Goal: Task Accomplishment & Management: Use online tool/utility

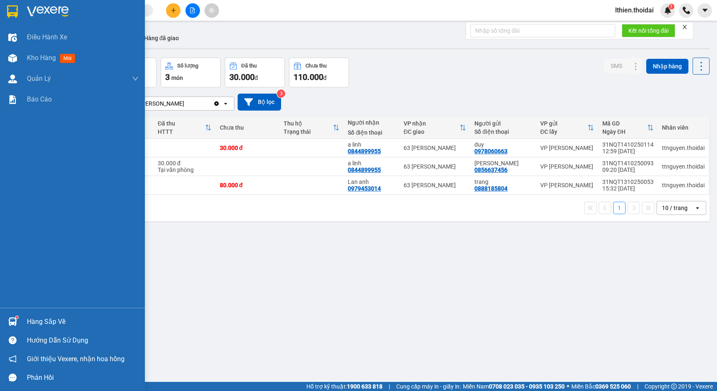
click at [12, 322] on img at bounding box center [12, 321] width 9 height 9
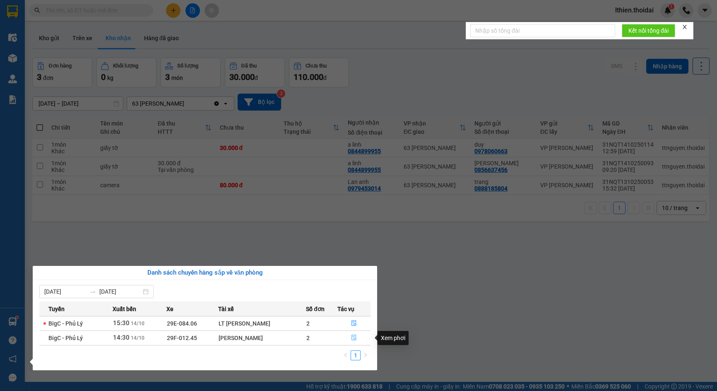
click at [353, 339] on icon "file-done" at bounding box center [354, 337] width 6 height 6
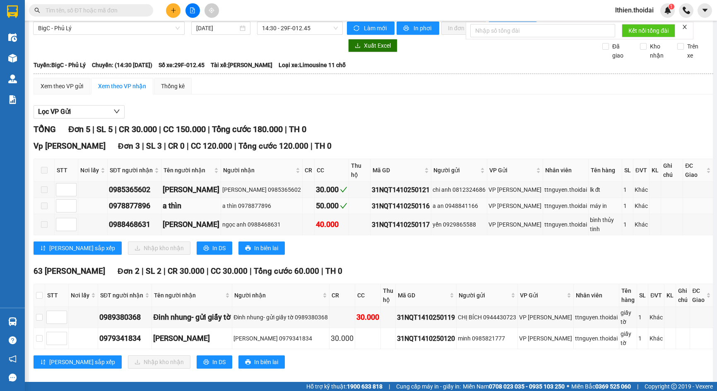
scroll to position [10, 0]
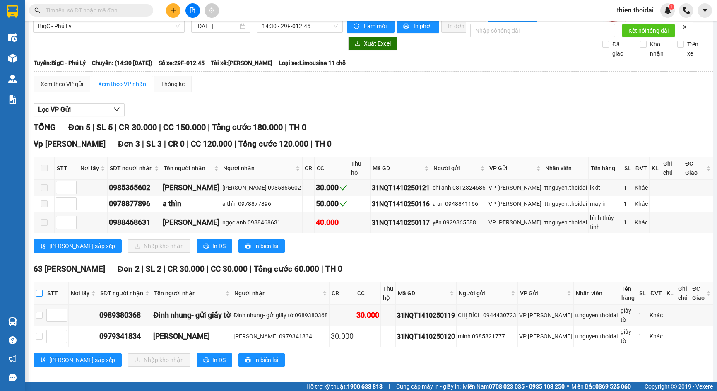
click at [41, 290] on input "checkbox" at bounding box center [39, 293] width 7 height 7
checkbox input "true"
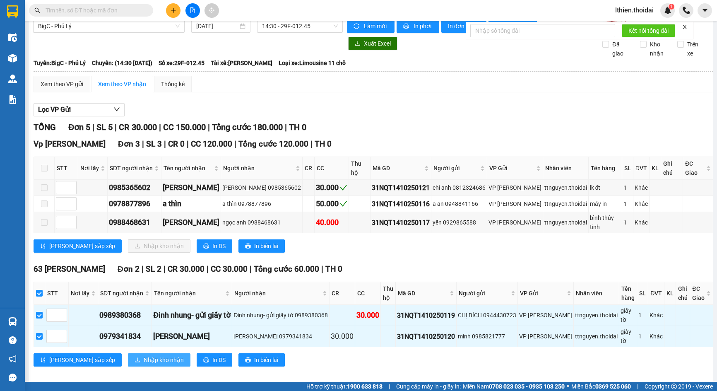
click at [144, 355] on span "Nhập kho nhận" at bounding box center [164, 359] width 40 height 9
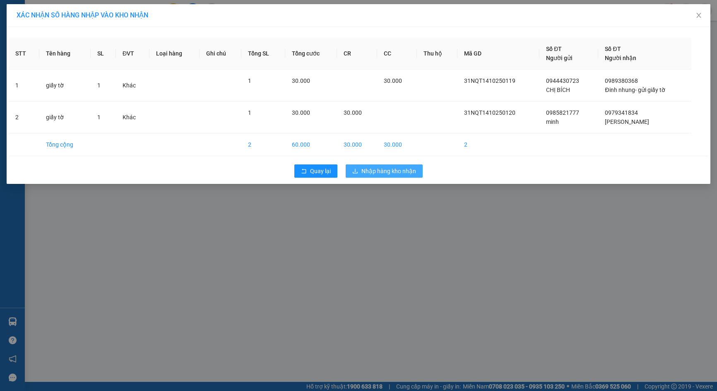
click at [374, 169] on span "Nhập hàng kho nhận" at bounding box center [388, 170] width 55 height 9
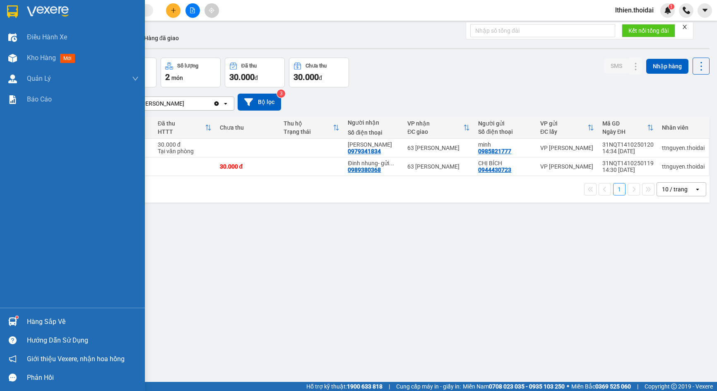
click at [17, 320] on img at bounding box center [12, 321] width 9 height 9
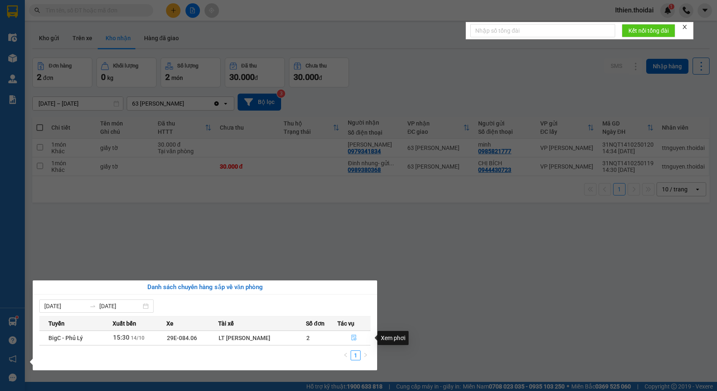
click at [352, 337] on icon "file-done" at bounding box center [353, 338] width 5 height 6
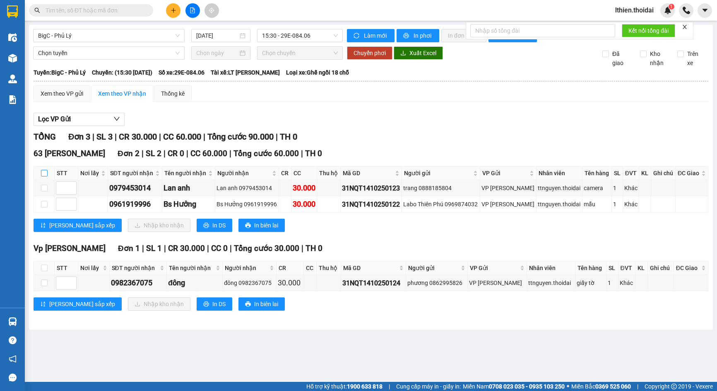
click at [44, 174] on input "checkbox" at bounding box center [44, 173] width 7 height 7
checkbox input "true"
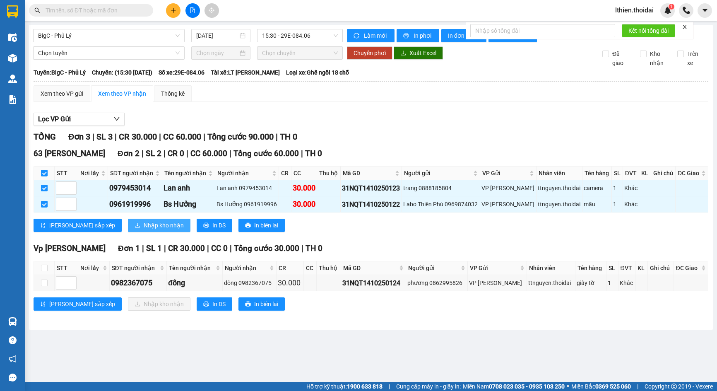
click at [144, 225] on span "Nhập kho nhận" at bounding box center [164, 225] width 40 height 9
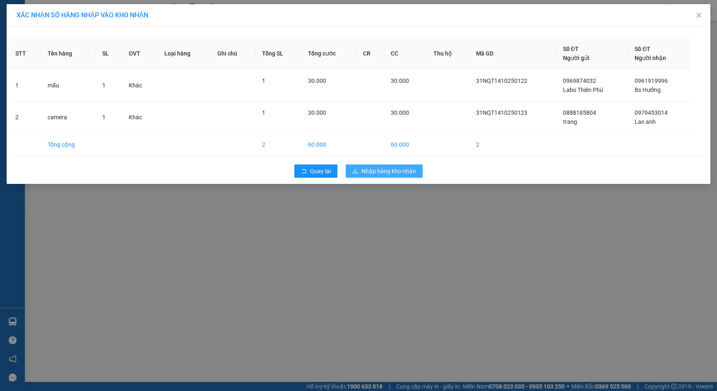
click at [365, 170] on span "Nhập hàng kho nhận" at bounding box center [388, 170] width 55 height 9
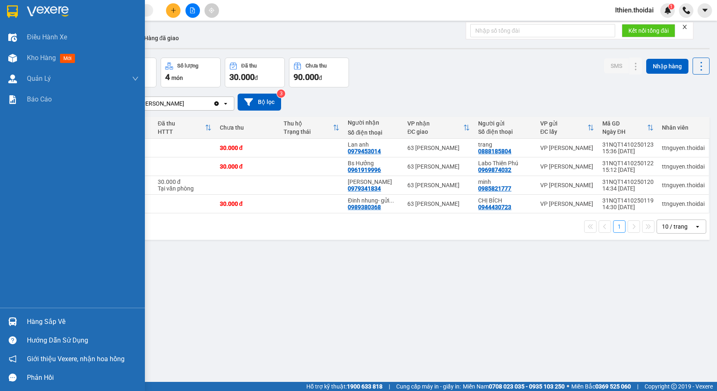
click at [14, 319] on img at bounding box center [12, 321] width 9 height 9
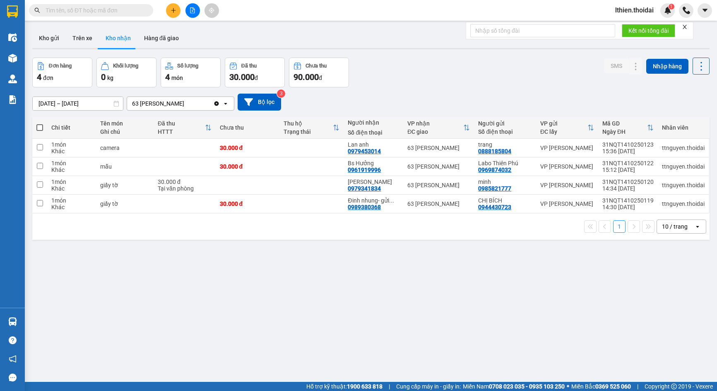
click at [425, 312] on section "Kết quả tìm kiếm ( 0 ) Bộ lọc No Data lthien.thoidai 1 Điều hành xe Kho hàng mớ…" at bounding box center [358, 195] width 717 height 391
click at [74, 7] on input "text" at bounding box center [95, 10] width 98 height 9
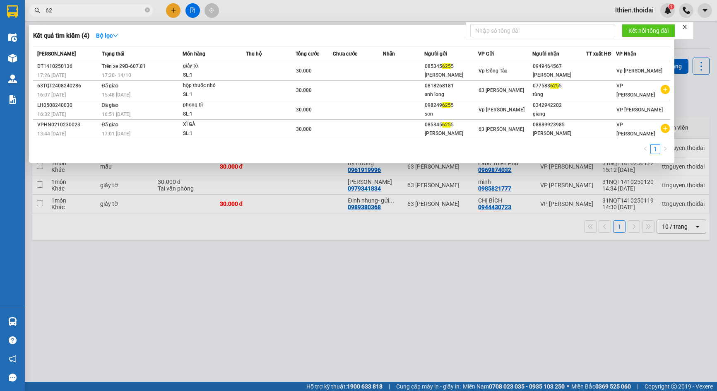
type input "6"
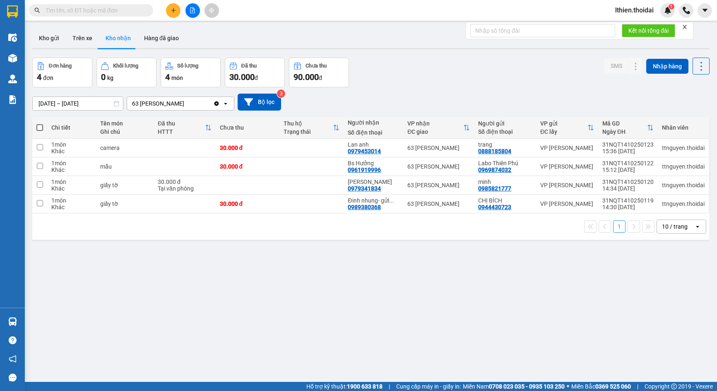
click at [91, 12] on input "text" at bounding box center [95, 10] width 98 height 9
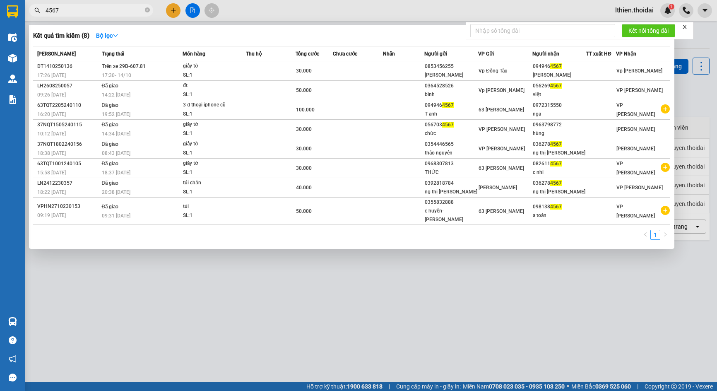
type input "4567"
